Goal: Task Accomplishment & Management: Use online tool/utility

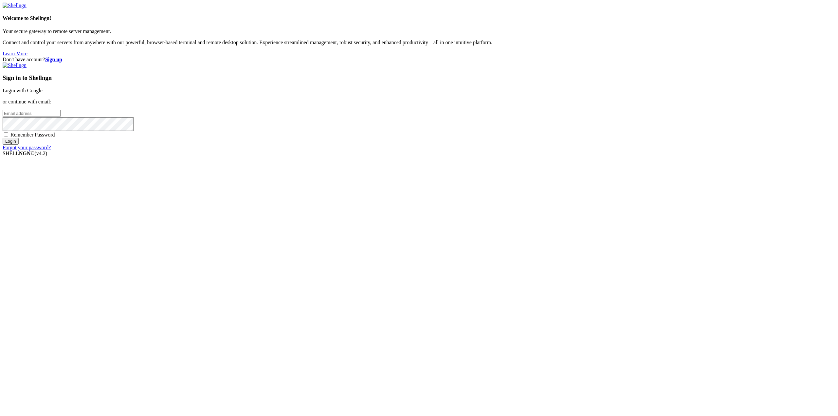
type input "[EMAIL_ADDRESS][DOMAIN_NAME]"
click at [19, 145] on input "Login" at bounding box center [11, 141] width 16 height 7
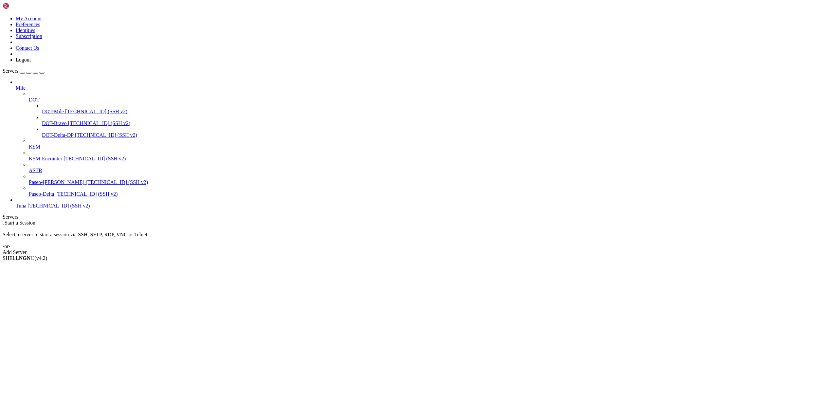
click at [29, 168] on icon at bounding box center [29, 168] width 0 height 0
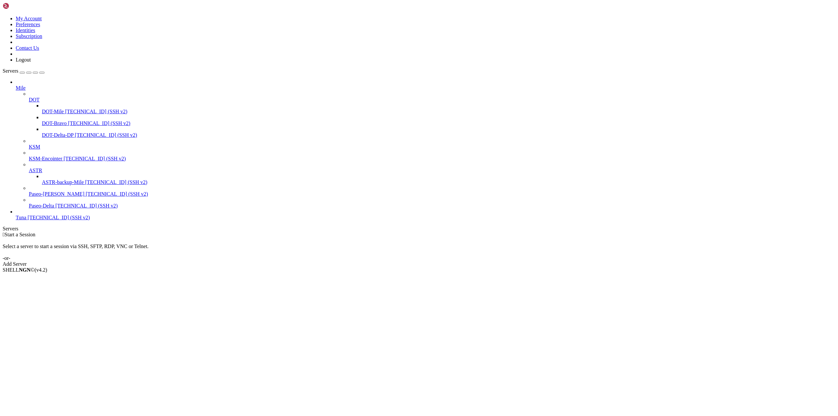
click at [29, 168] on icon at bounding box center [29, 168] width 0 height 0
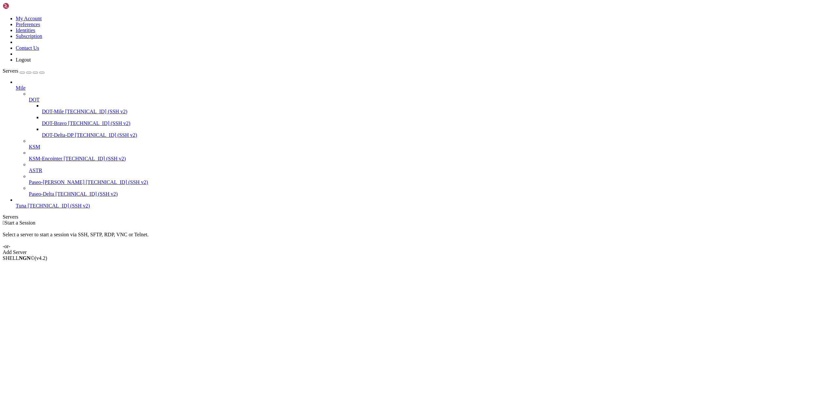
click at [29, 144] on icon at bounding box center [29, 144] width 0 height 0
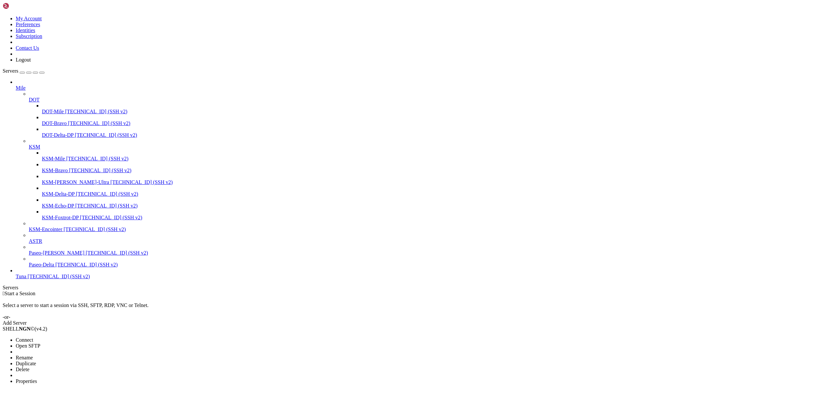
click at [29, 367] on span "Delete" at bounding box center [23, 370] width 14 height 6
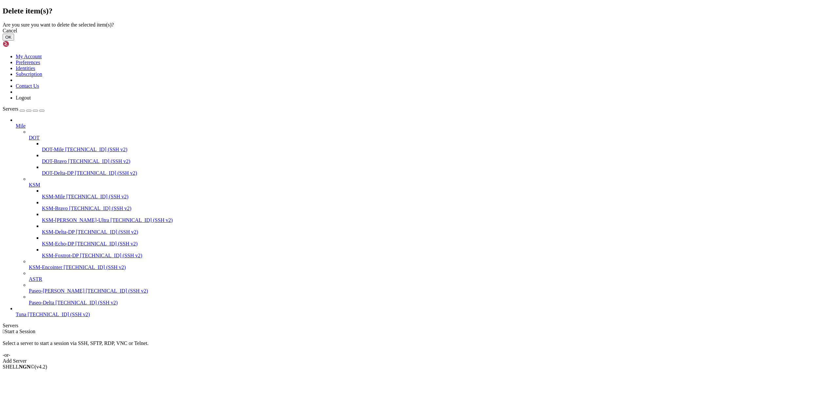
click at [14, 41] on button "OK" at bounding box center [8, 37] width 11 height 7
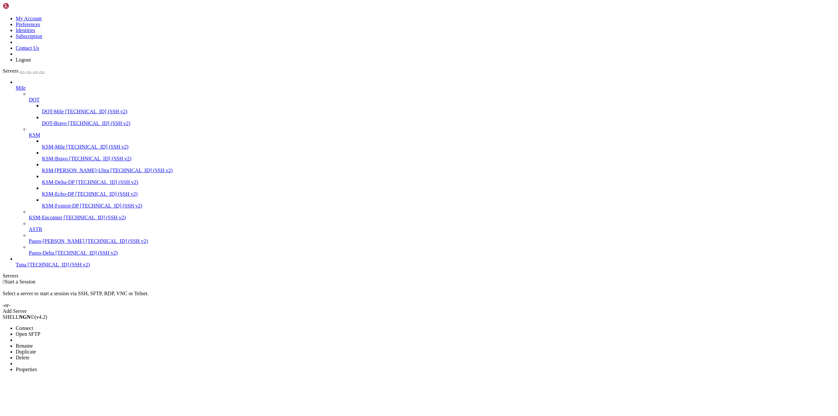
click at [29, 355] on span "Delete" at bounding box center [23, 358] width 14 height 6
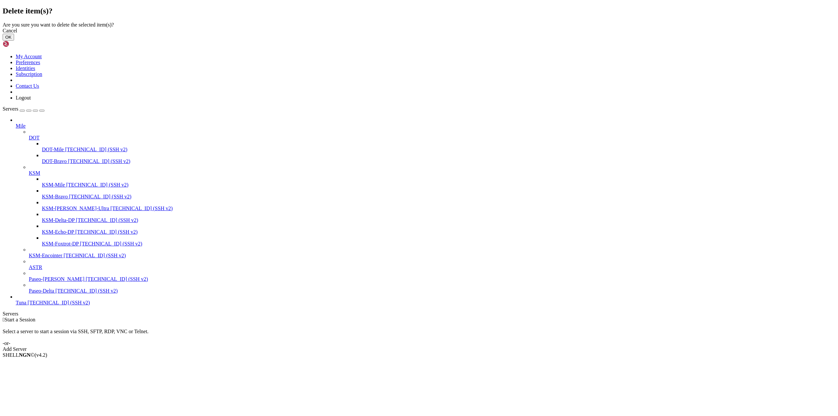
click at [14, 41] on button "OK" at bounding box center [8, 37] width 11 height 7
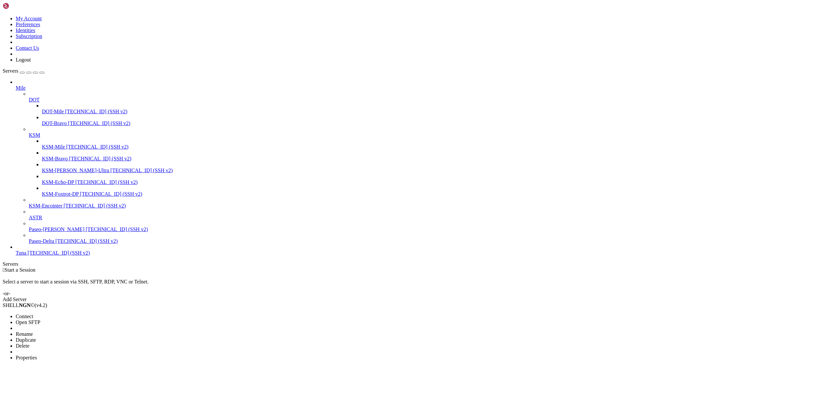
click at [73, 343] on li "Delete" at bounding box center [46, 346] width 60 height 6
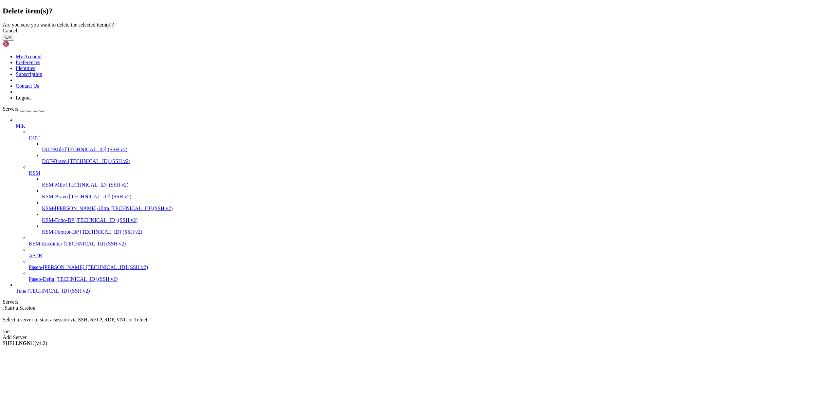
click at [14, 41] on button "OK" at bounding box center [8, 37] width 11 height 7
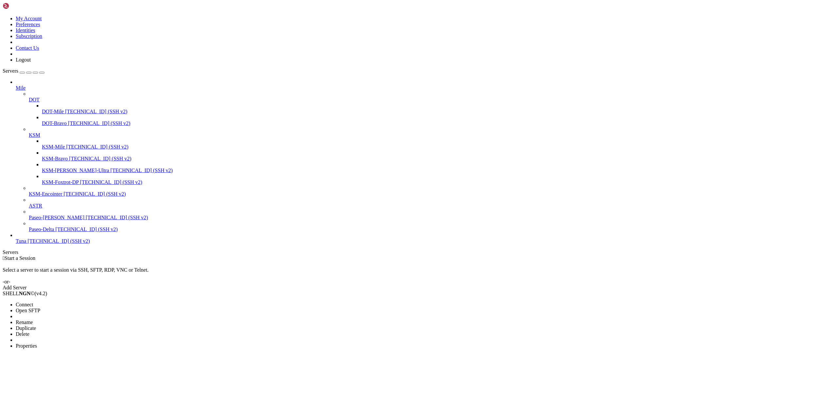
click at [75, 331] on li "Delete" at bounding box center [46, 334] width 60 height 6
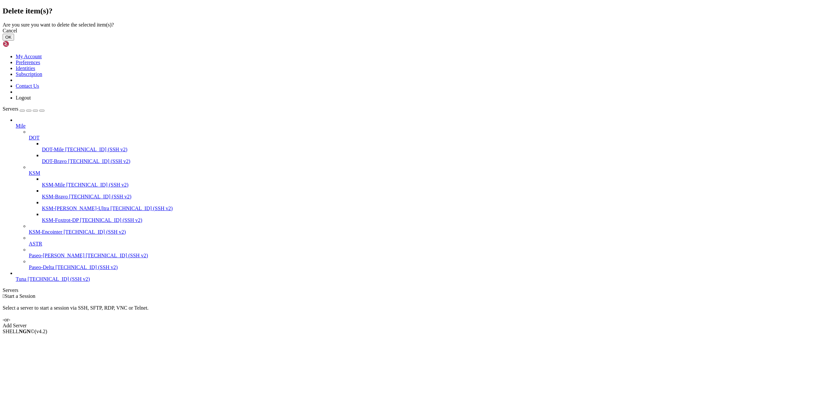
click at [14, 41] on button "OK" at bounding box center [8, 37] width 11 height 7
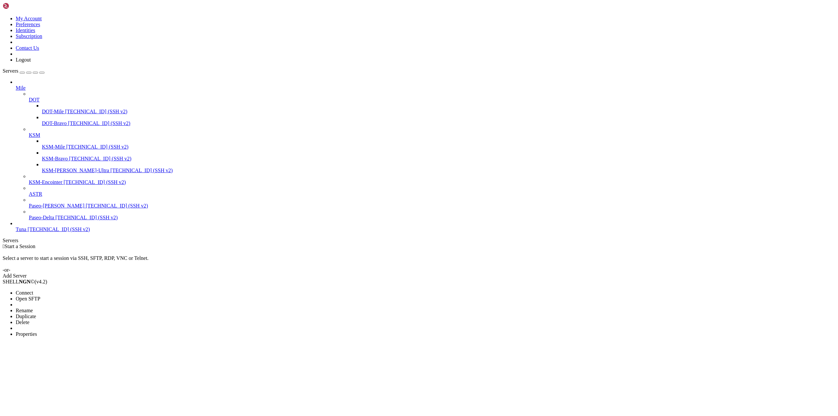
click at [29, 319] on span "Delete" at bounding box center [23, 322] width 14 height 6
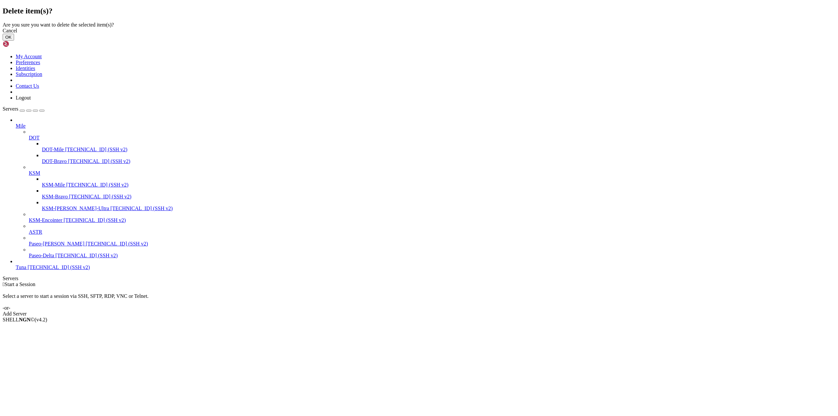
click at [14, 41] on button "OK" at bounding box center [8, 37] width 11 height 7
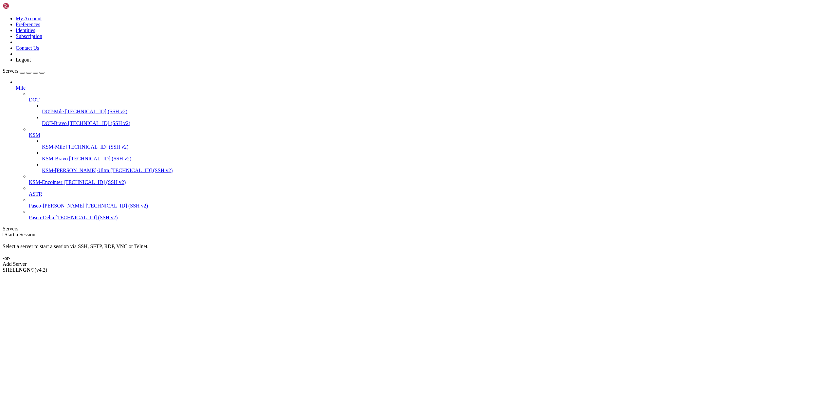
click at [29, 191] on icon at bounding box center [29, 191] width 0 height 0
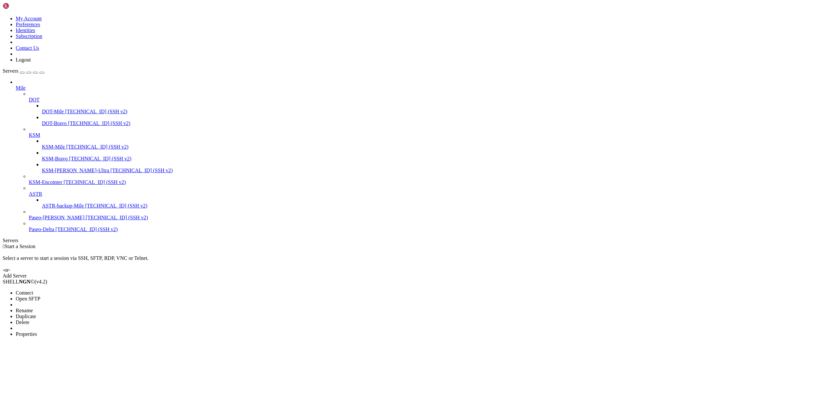
click at [57, 290] on li "Connect" at bounding box center [46, 293] width 60 height 6
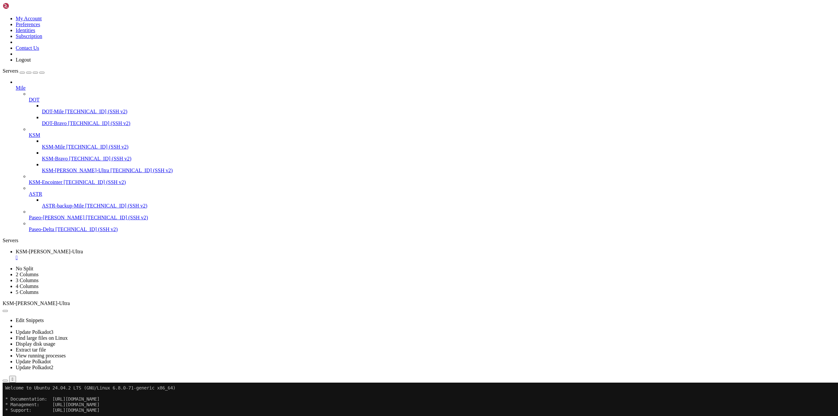
click at [136, 255] on div "" at bounding box center [425, 258] width 819 height 6
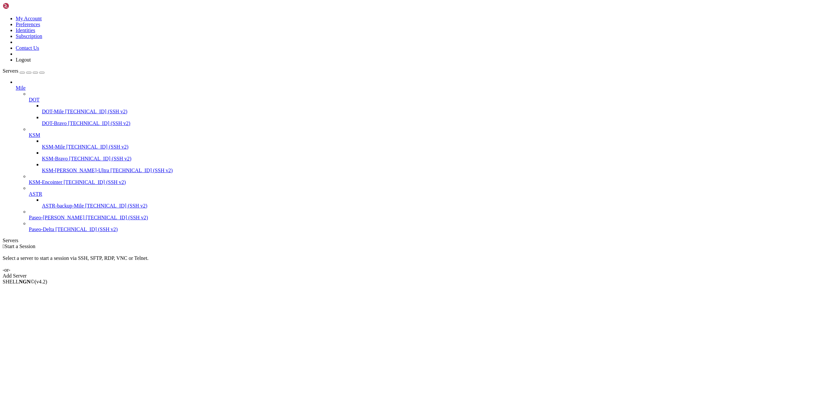
click at [686, 243] on div " Start a Session" at bounding box center [419, 246] width 833 height 6
drag, startPoint x: 24, startPoint y: 125, endPoint x: 55, endPoint y: 84, distance: 50.9
